Goal: Information Seeking & Learning: Learn about a topic

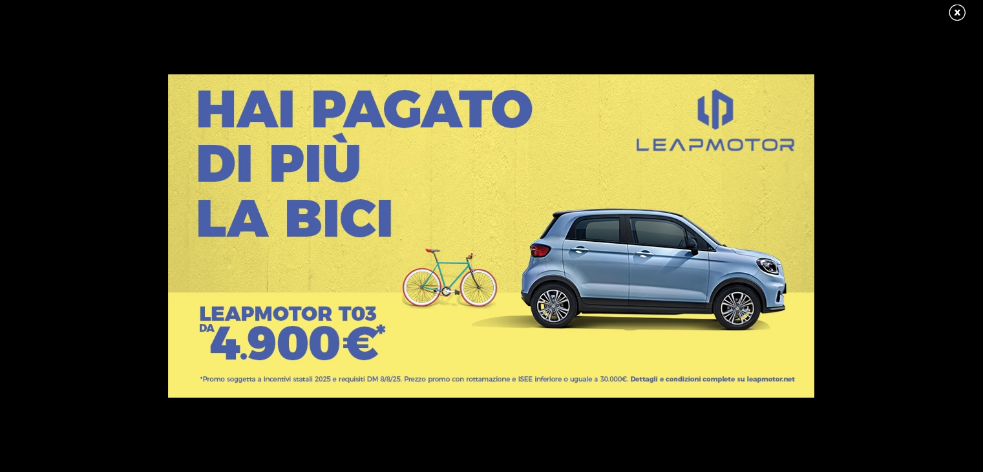
click at [965, 26] on div at bounding box center [491, 236] width 983 height 472
click at [951, 6] on link at bounding box center [964, 12] width 32 height 19
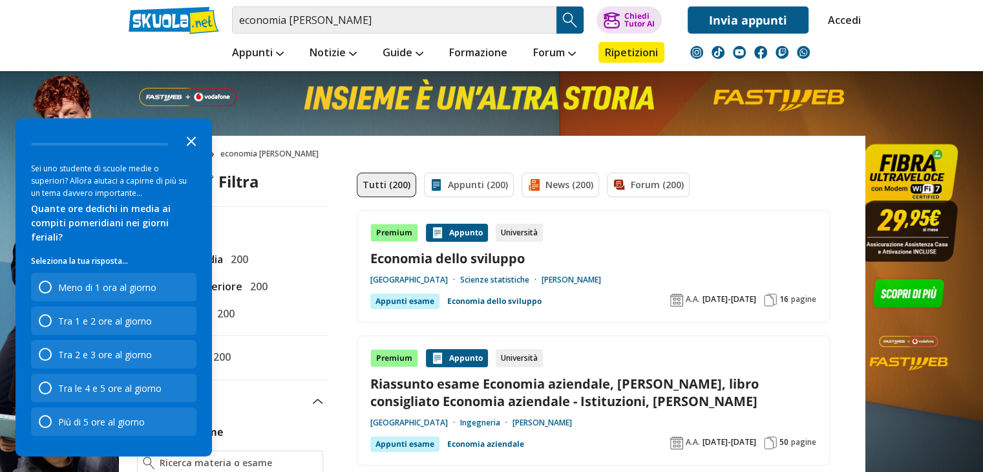
click at [193, 153] on icon "Close the survey" at bounding box center [191, 140] width 26 height 26
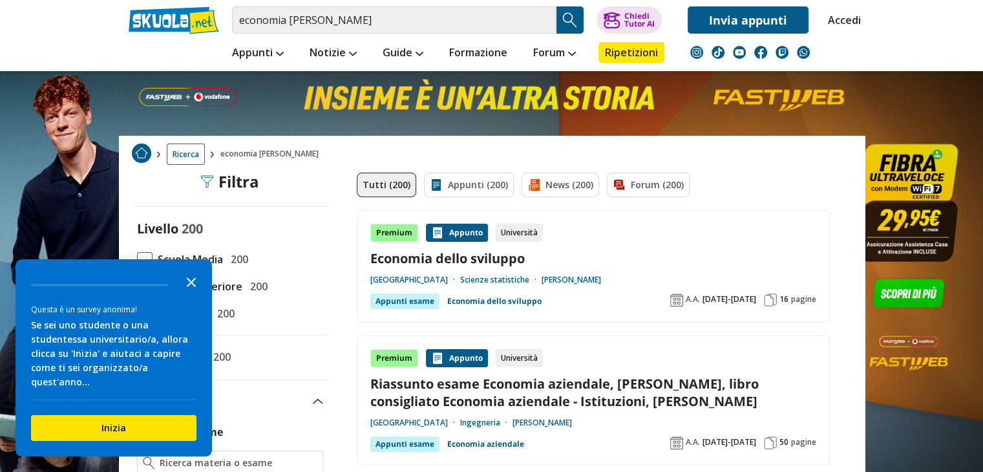
click at [188, 294] on icon "Close the survey" at bounding box center [191, 281] width 26 height 26
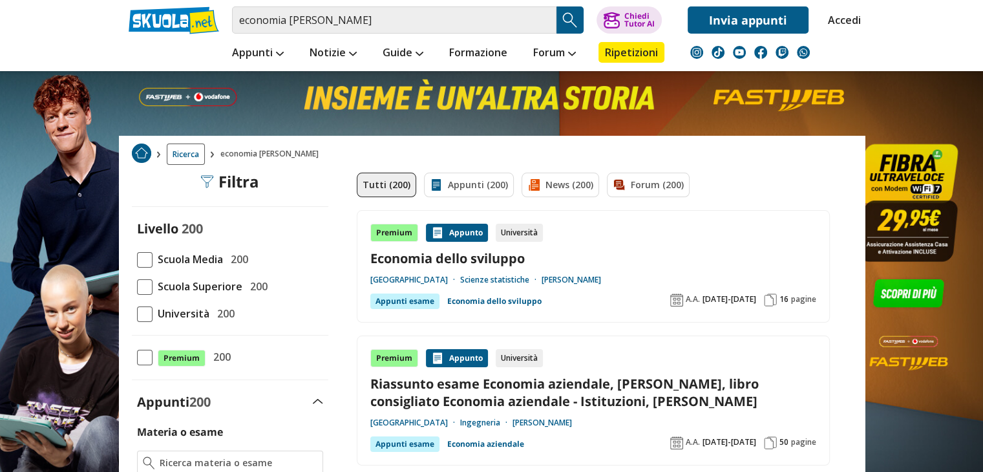
click at [186, 286] on span "Scuola Superiore" at bounding box center [198, 286] width 90 height 17
click at [137, 286] on input "Scuola Superiore 200" at bounding box center [137, 286] width 0 height 0
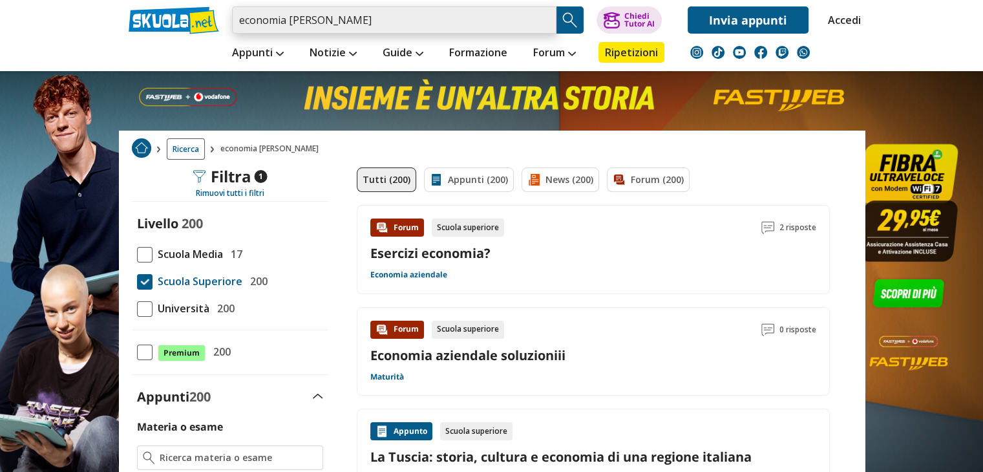
click at [429, 24] on input "economia [PERSON_NAME]" at bounding box center [394, 19] width 325 height 27
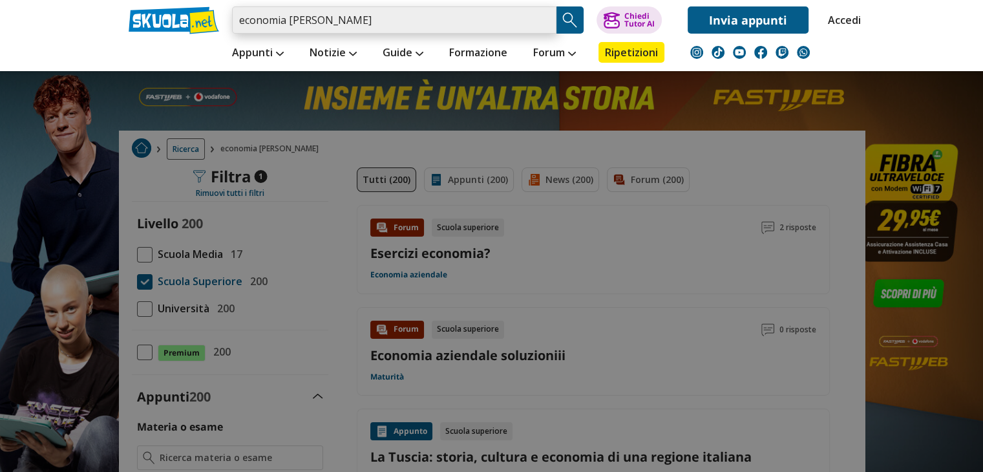
click at [543, 16] on input "economia tiberio" at bounding box center [394, 19] width 325 height 27
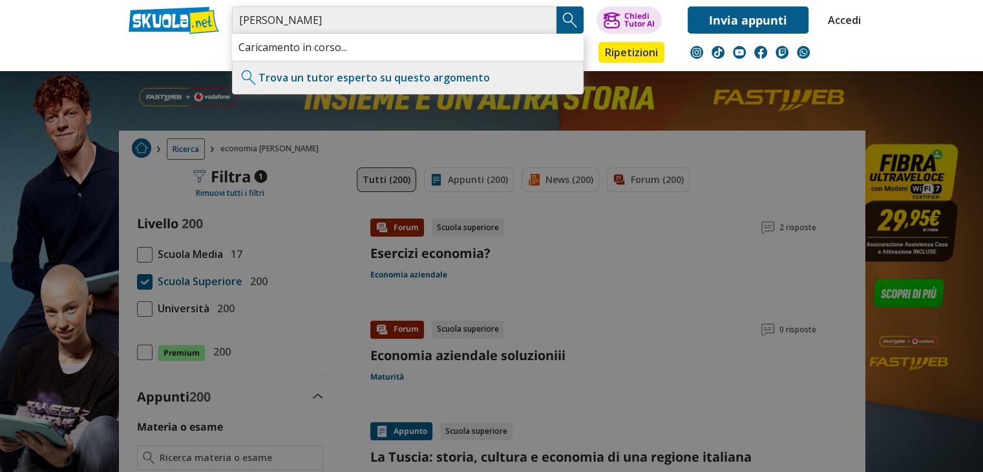
type input "[PERSON_NAME]"
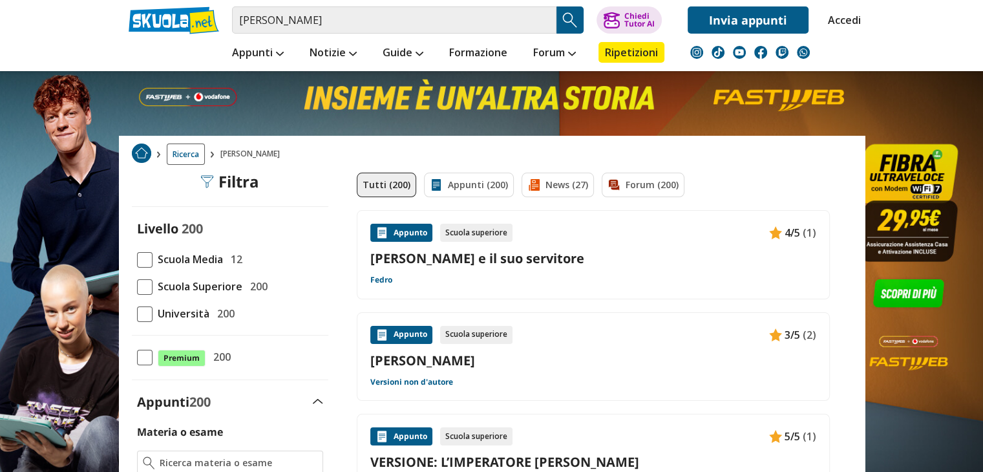
scroll to position [413, 0]
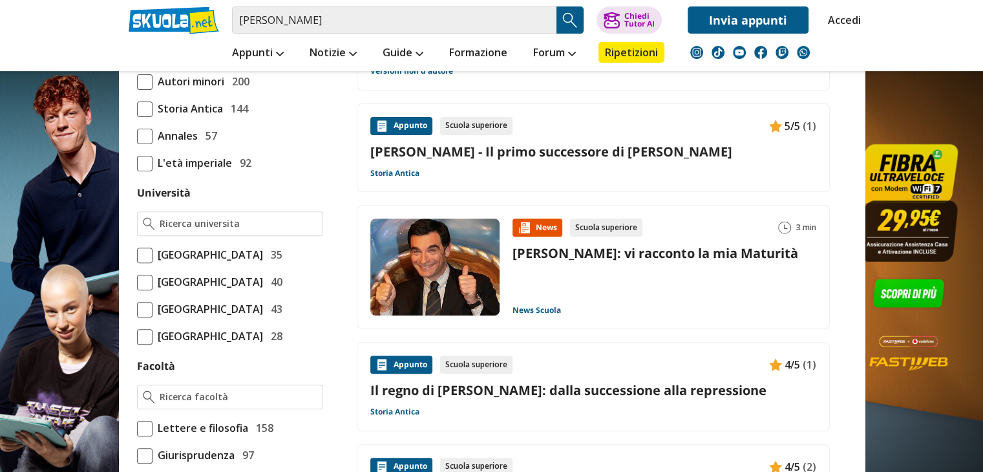
click at [596, 156] on link "Tiberio - Il primo successore di Augusto" at bounding box center [594, 151] width 446 height 17
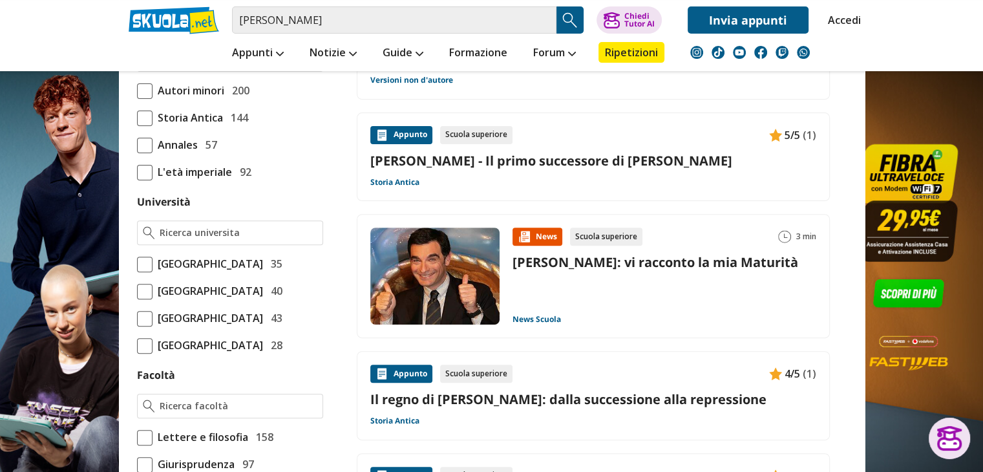
scroll to position [398, 0]
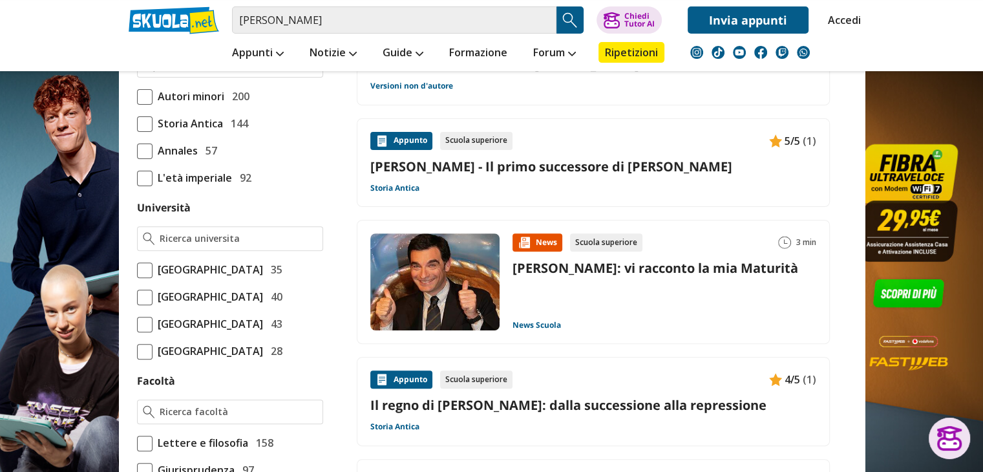
click at [705, 149] on div "Appunto Scuola superiore 5/5 (1) Tiberio - Il primo successore di Augusto Stori…" at bounding box center [594, 163] width 446 height 62
click at [395, 21] on input "[PERSON_NAME]" at bounding box center [394, 19] width 325 height 27
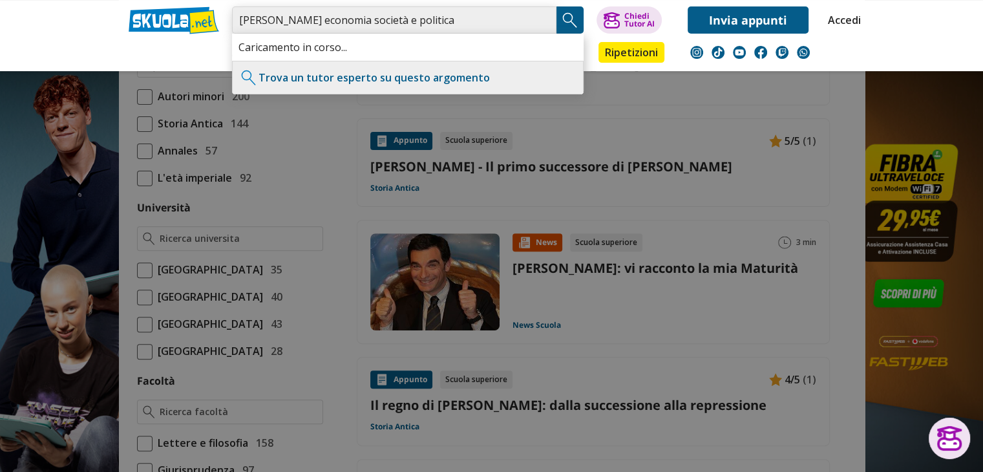
type input "tiberio economia società e politica"
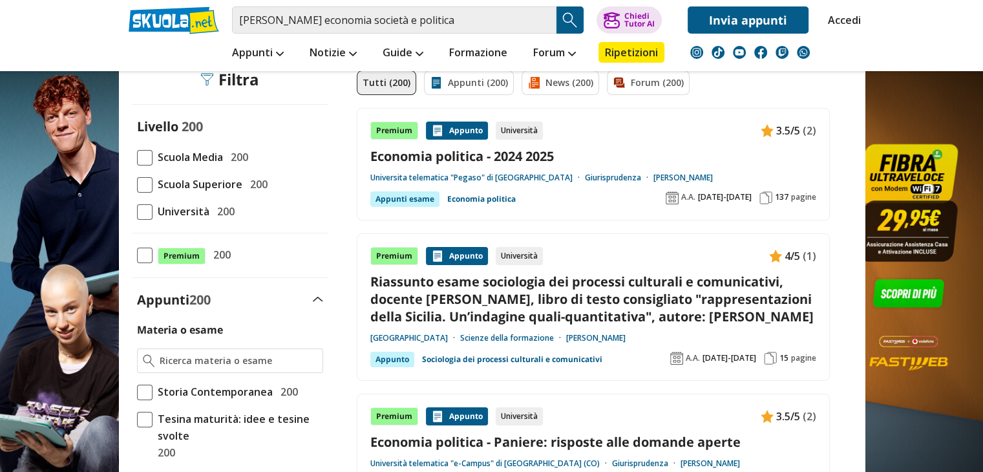
scroll to position [98, 0]
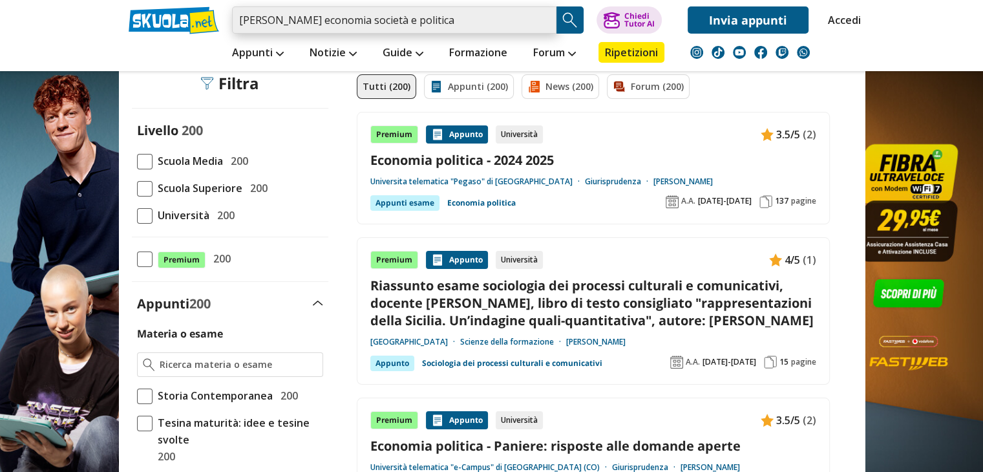
drag, startPoint x: 422, startPoint y: 17, endPoint x: 274, endPoint y: 17, distance: 148.7
click at [274, 17] on input "tiberio economia società e politica" at bounding box center [394, 19] width 325 height 27
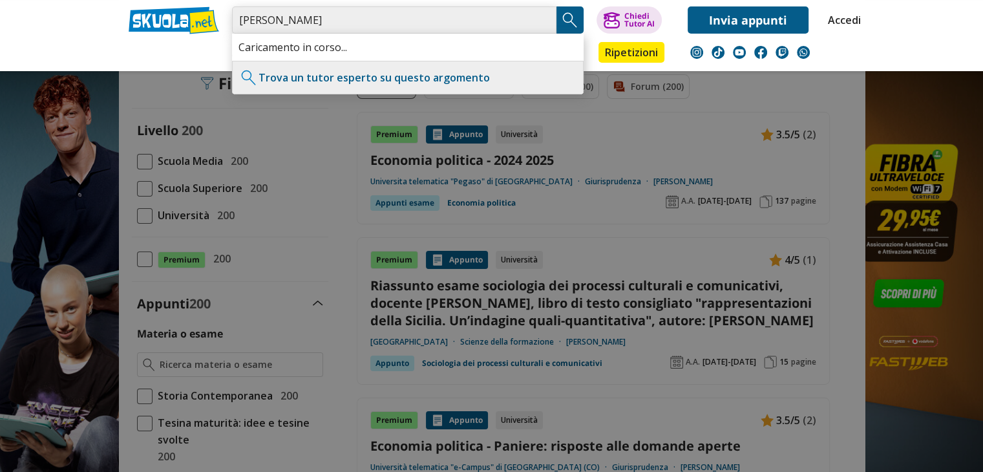
type input "[PERSON_NAME]"
